Goal: Task Accomplishment & Management: Manage account settings

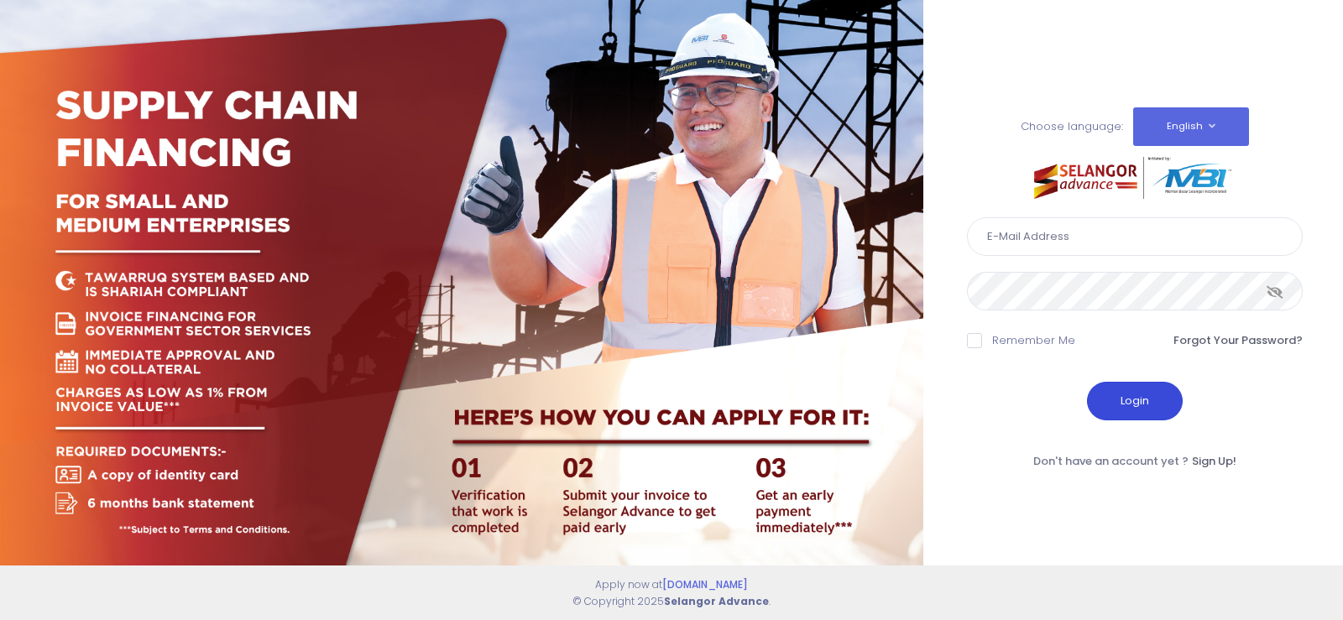
type input "[EMAIL_ADDRESS][DOMAIN_NAME]"
click at [1135, 404] on button "Login" at bounding box center [1135, 401] width 96 height 39
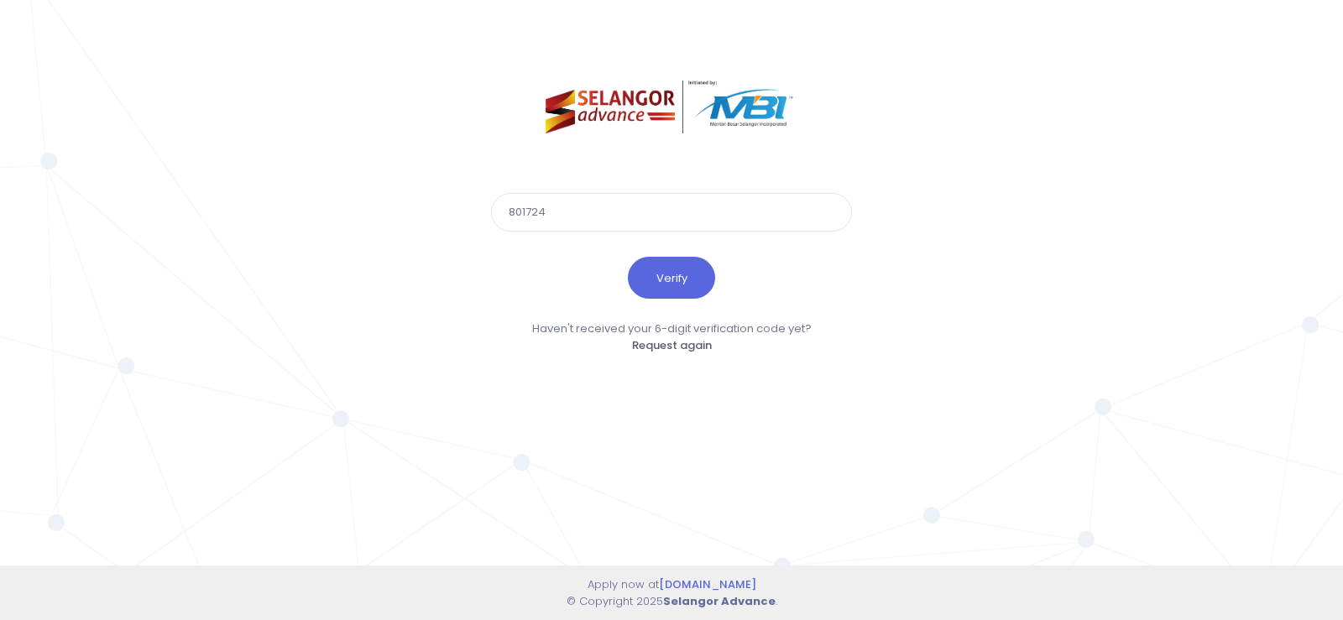
type input "801724"
click at [628, 257] on button "Verify" at bounding box center [671, 278] width 87 height 42
